Goal: Task Accomplishment & Management: Manage account settings

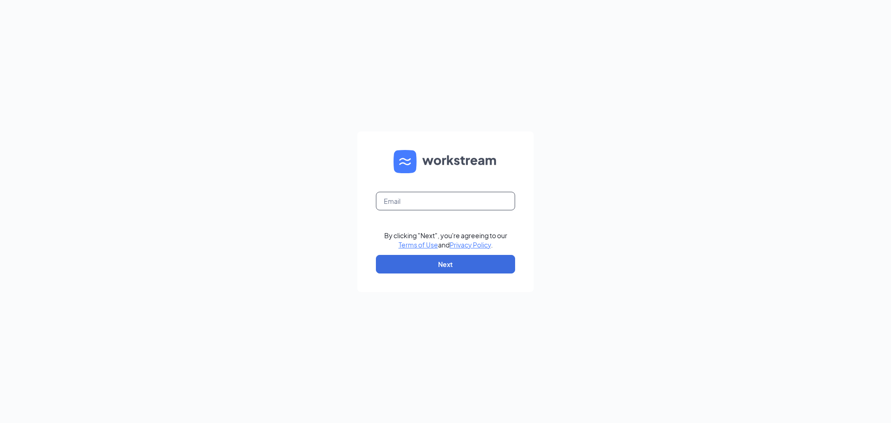
click at [424, 200] on input "text" at bounding box center [445, 201] width 139 height 19
type input "donnellshipman@paulsacehardware.com"
click at [426, 265] on button "Next" at bounding box center [445, 264] width 139 height 19
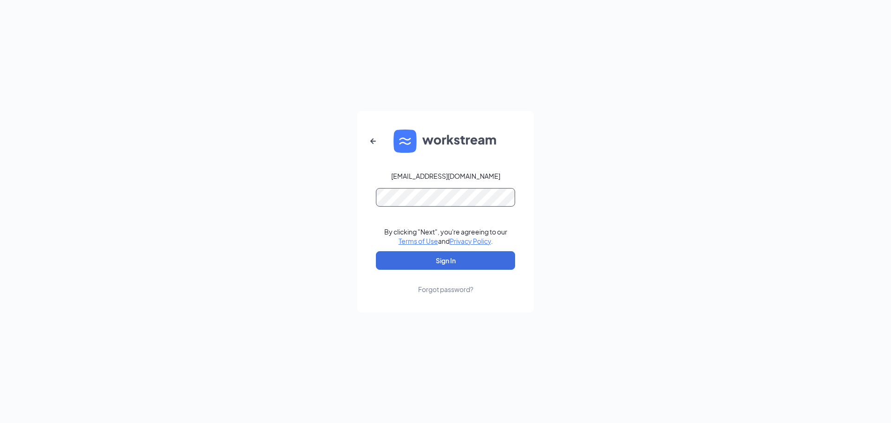
click at [376, 251] on button "Sign In" at bounding box center [445, 260] width 139 height 19
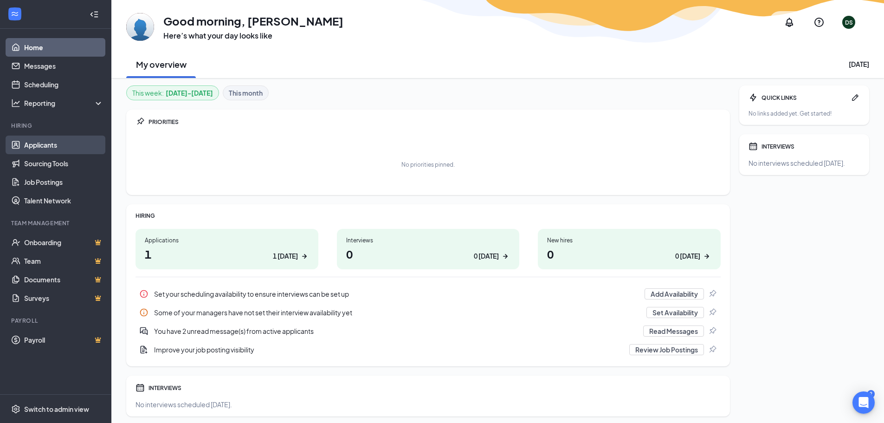
click at [43, 144] on link "Applicants" at bounding box center [63, 144] width 79 height 19
